Goal: Find specific page/section: Find specific page/section

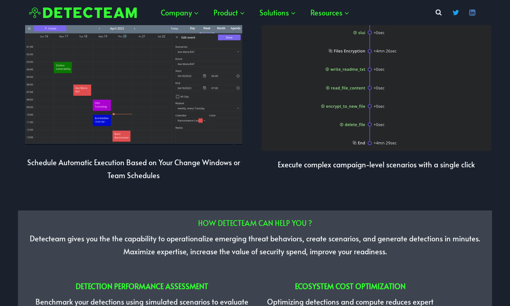
scroll to position [1558, 0]
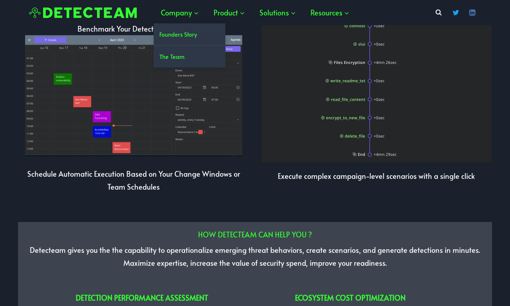
click at [176, 57] on link "The Team" at bounding box center [190, 57] width 72 height 22
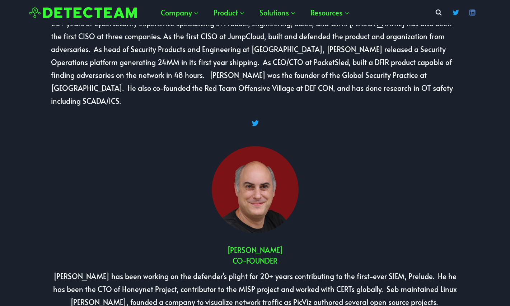
scroll to position [107, 0]
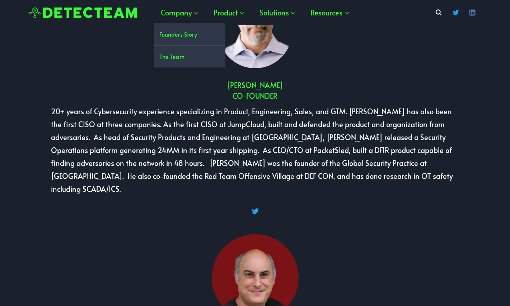
click at [182, 35] on link "Founders Story" at bounding box center [190, 34] width 72 height 22
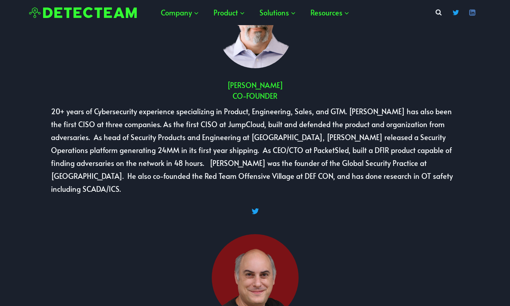
scroll to position [24, 0]
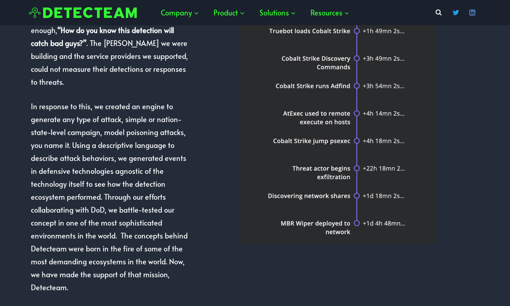
scroll to position [353, 0]
